Goal: Browse casually: Explore the website without a specific task or goal

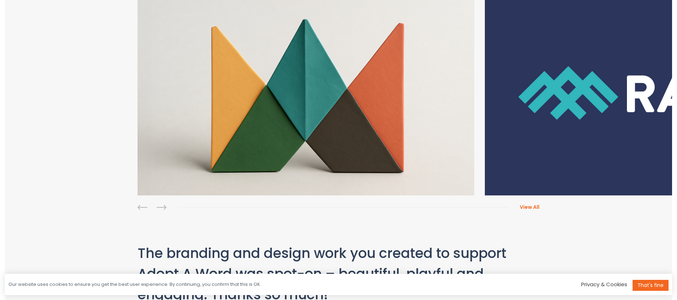
scroll to position [207, 0]
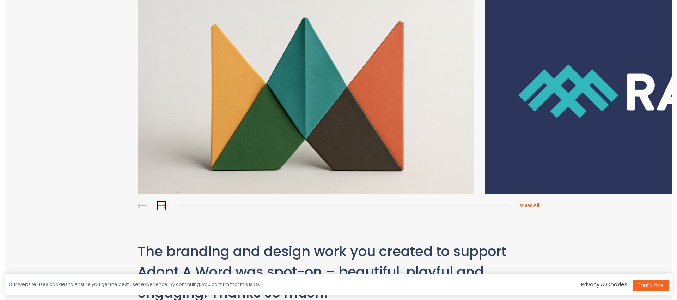
click at [163, 206] on link at bounding box center [162, 205] width 10 height 10
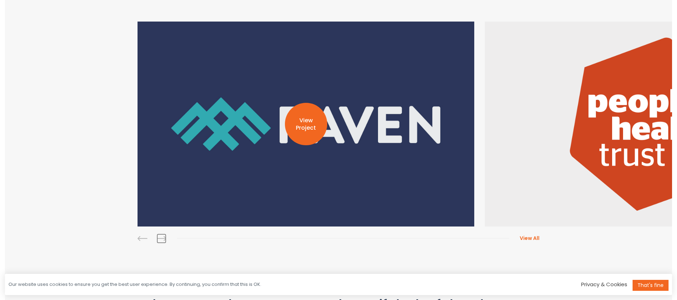
scroll to position [163, 0]
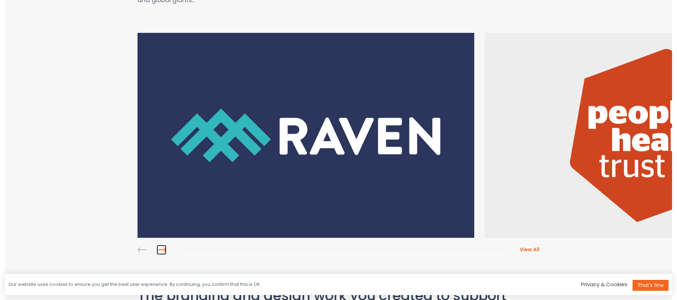
click at [164, 248] on link at bounding box center [162, 249] width 10 height 10
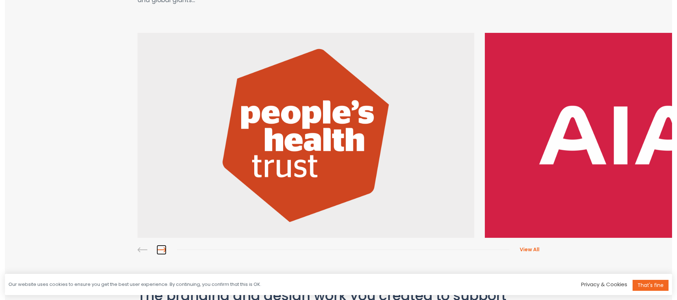
click at [164, 248] on link at bounding box center [162, 249] width 10 height 10
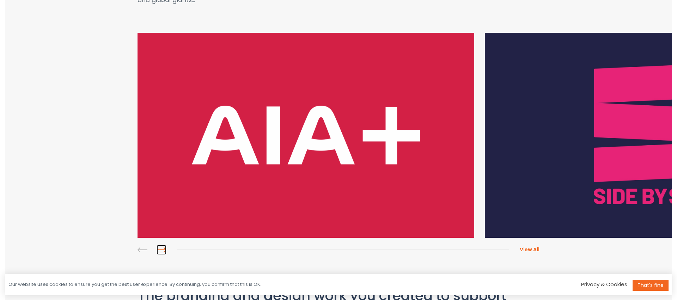
click at [164, 248] on link at bounding box center [162, 249] width 10 height 10
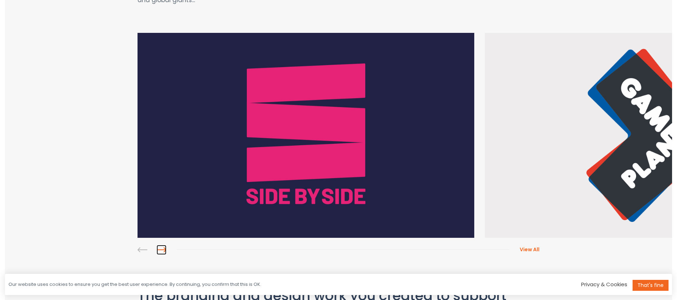
click at [164, 248] on link at bounding box center [162, 249] width 10 height 10
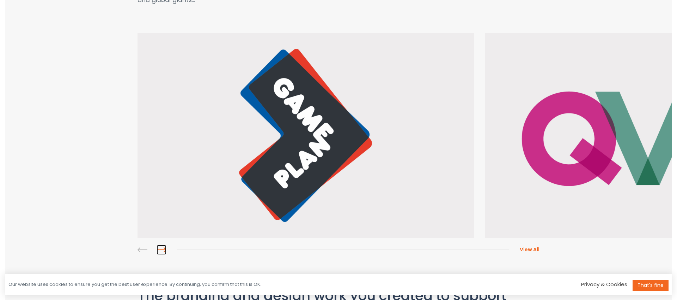
click at [164, 248] on link at bounding box center [162, 249] width 10 height 10
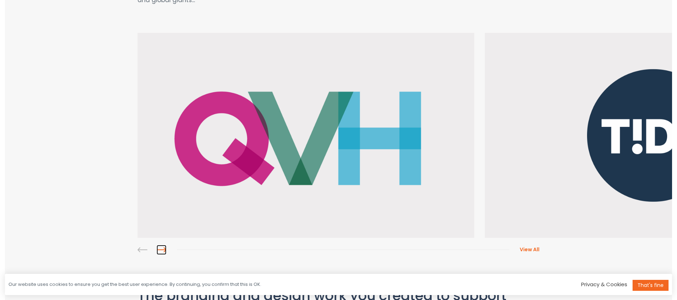
click at [164, 248] on link at bounding box center [162, 249] width 10 height 10
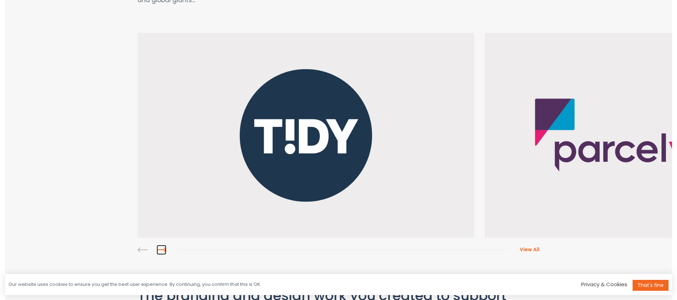
click at [164, 248] on link at bounding box center [162, 249] width 10 height 10
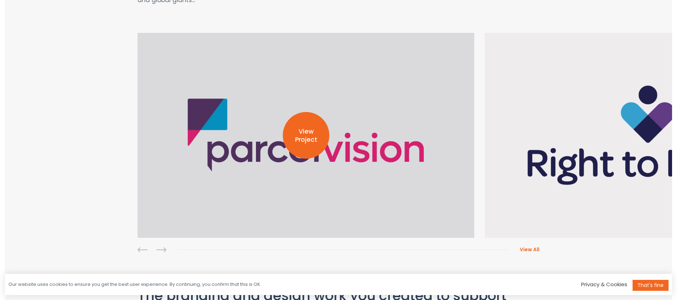
click at [302, 137] on p "View Project" at bounding box center [306, 135] width 47 height 16
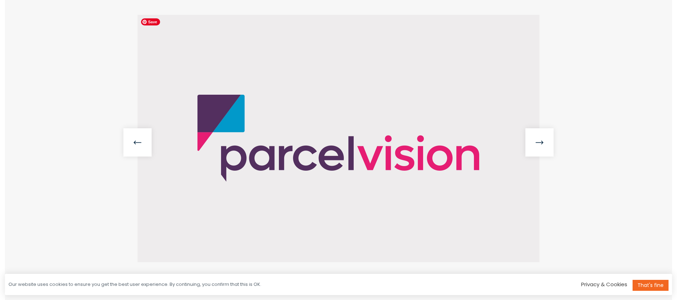
scroll to position [162, 0]
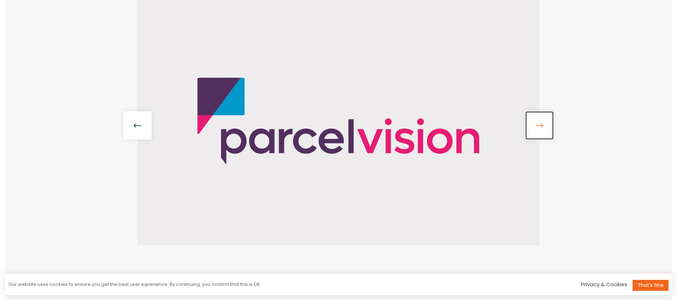
click at [538, 120] on link at bounding box center [540, 125] width 28 height 28
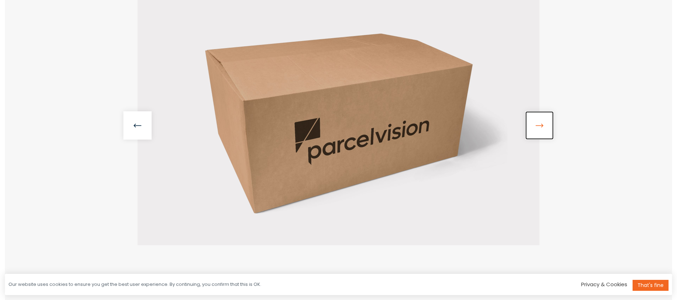
click at [538, 124] on link at bounding box center [540, 125] width 28 height 28
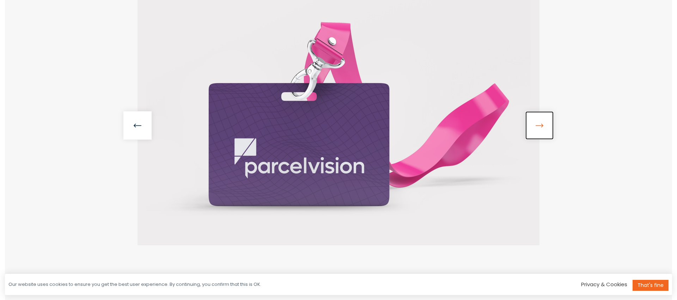
click at [538, 124] on link at bounding box center [540, 125] width 28 height 28
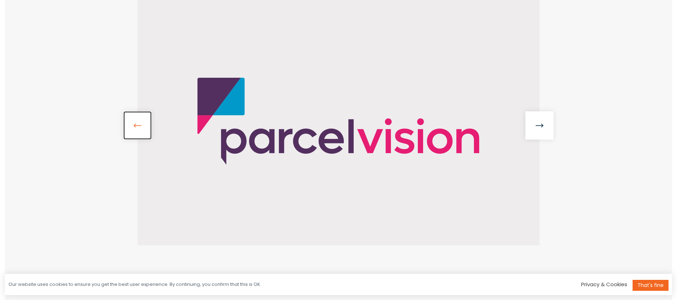
click at [133, 123] on link at bounding box center [137, 125] width 28 height 28
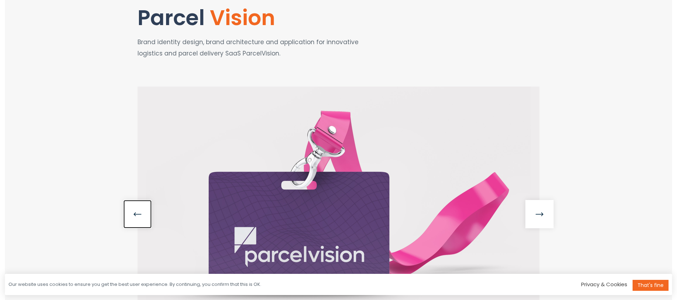
scroll to position [0, 0]
